Goal: Book appointment/travel/reservation

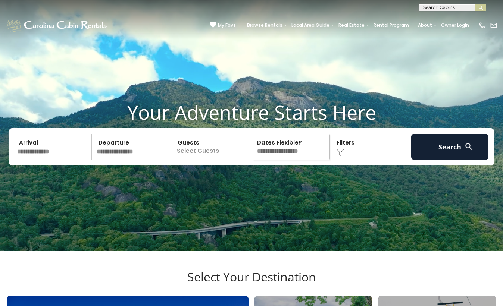
click at [48, 160] on input "text" at bounding box center [53, 147] width 77 height 26
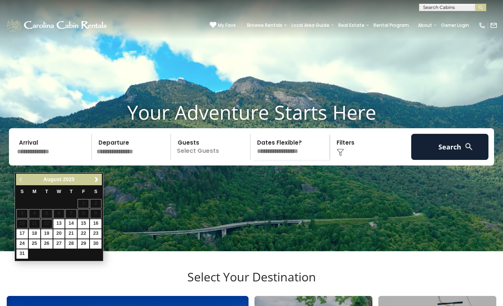
click at [93, 174] on div "Previous Next August 2025" at bounding box center [59, 180] width 86 height 12
click at [97, 178] on span "Next" at bounding box center [97, 180] width 6 height 6
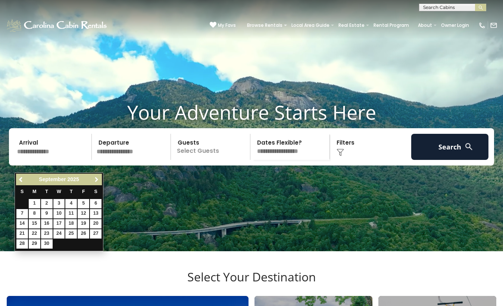
click at [97, 178] on span "Next" at bounding box center [97, 180] width 6 height 6
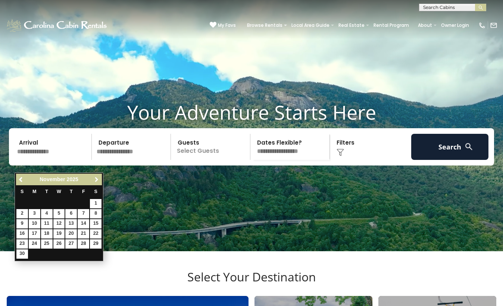
click at [97, 178] on span "Next" at bounding box center [97, 180] width 6 height 6
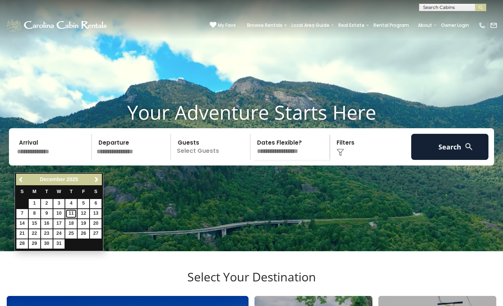
click at [72, 214] on link "11" at bounding box center [71, 213] width 12 height 9
type input "********"
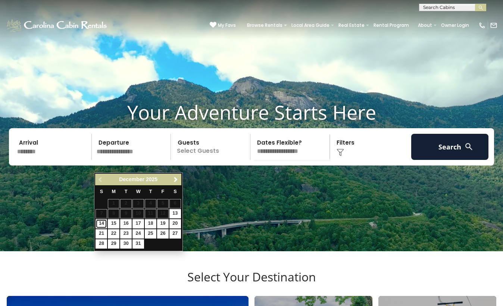
click at [98, 226] on link "14" at bounding box center [102, 223] width 12 height 9
type input "********"
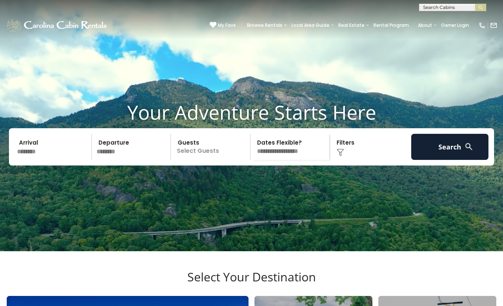
click at [202, 157] on p "Select Guests" at bounding box center [211, 147] width 77 height 26
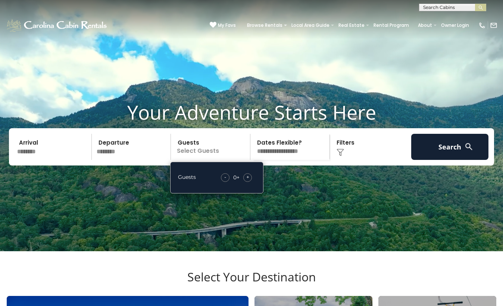
click at [248, 181] on span "+" at bounding box center [247, 177] width 3 height 7
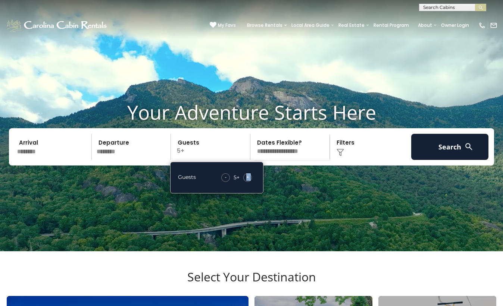
click at [248, 181] on span "+" at bounding box center [247, 177] width 3 height 7
click at [344, 156] on div "Click to Choose" at bounding box center [370, 147] width 77 height 26
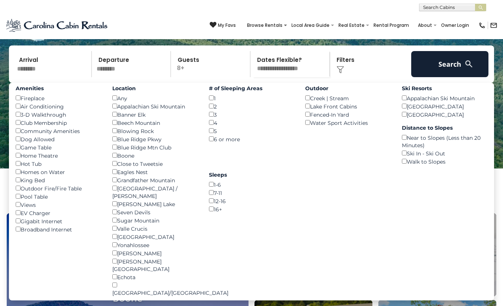
scroll to position [87, 0]
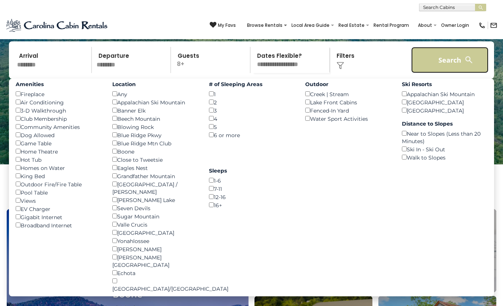
click at [422, 72] on button "Search" at bounding box center [449, 60] width 77 height 26
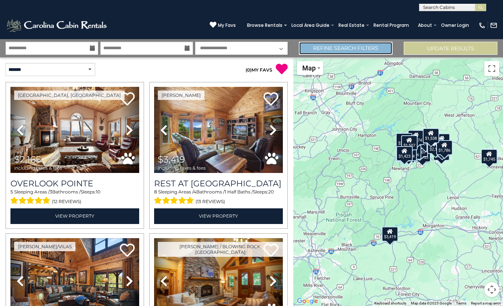
click at [352, 50] on link "Refine Search Filters" at bounding box center [346, 48] width 94 height 13
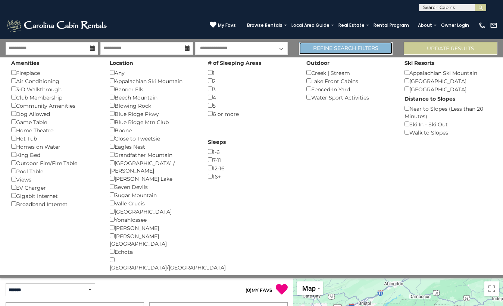
click at [352, 50] on link "Refine Search Filters" at bounding box center [346, 48] width 94 height 13
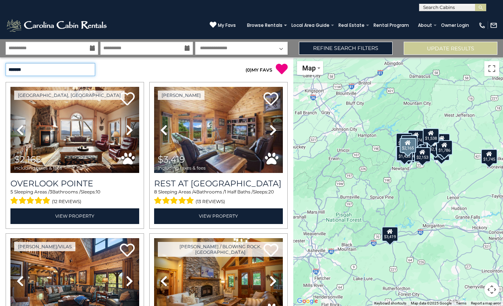
click at [89, 70] on select "**********" at bounding box center [51, 69] width 90 height 13
select select "*********"
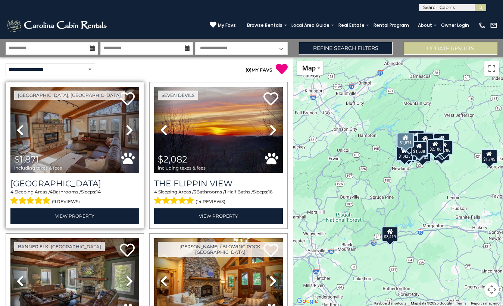
click at [129, 128] on icon at bounding box center [129, 130] width 7 height 12
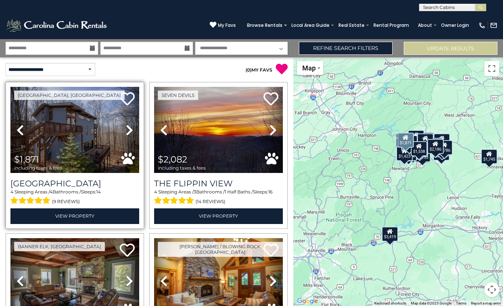
click at [129, 128] on icon at bounding box center [129, 130] width 7 height 12
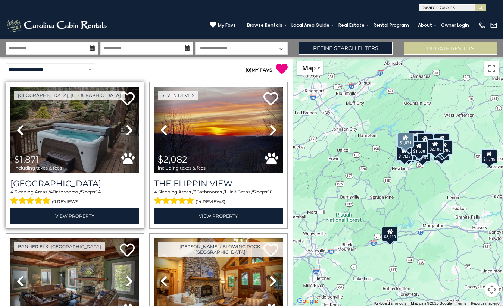
click at [129, 128] on icon at bounding box center [129, 130] width 7 height 12
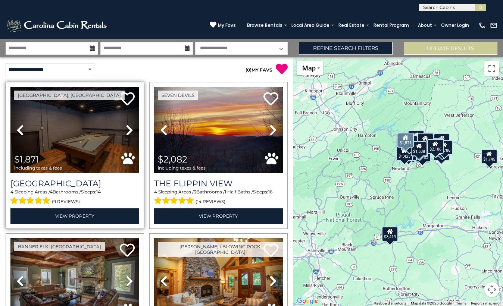
click at [129, 128] on icon at bounding box center [129, 130] width 7 height 12
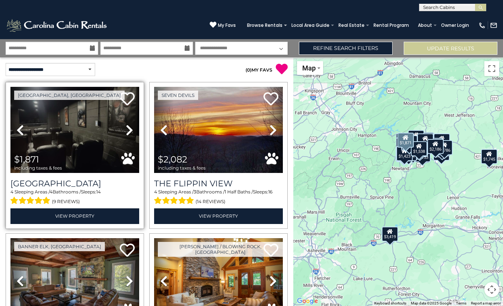
click at [129, 128] on icon at bounding box center [129, 130] width 7 height 12
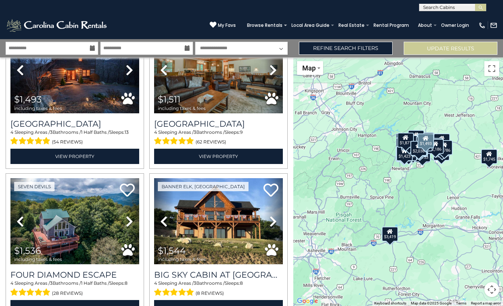
scroll to position [803, 0]
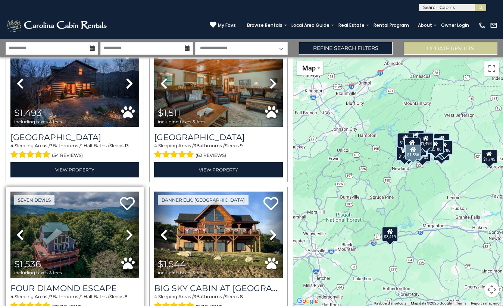
click at [134, 234] on link "Next" at bounding box center [129, 235] width 19 height 86
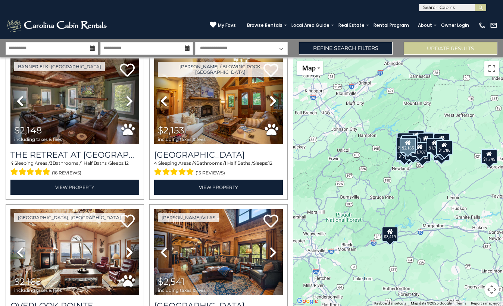
scroll to position [0, 0]
